Goal: Find specific page/section: Find specific page/section

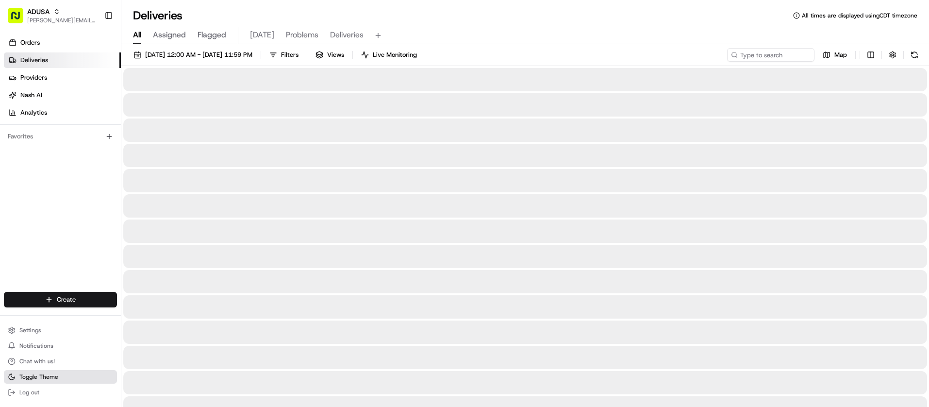
click at [58, 378] on button "Toggle Theme" at bounding box center [60, 377] width 113 height 14
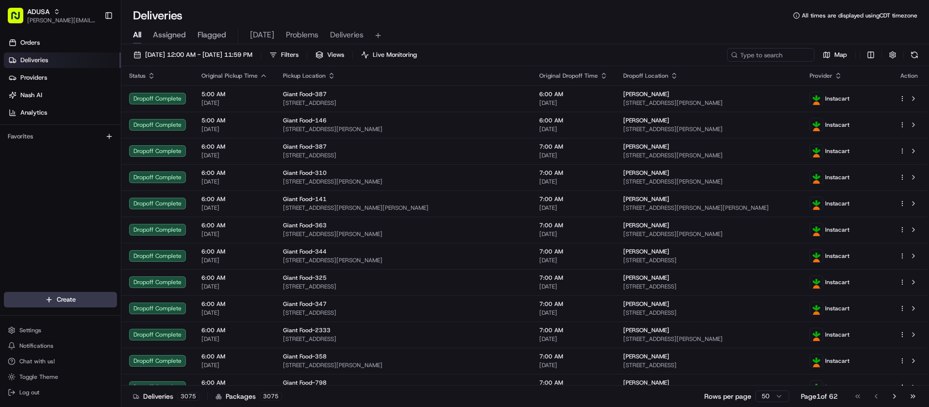
click at [20, 207] on div "Orders Deliveries Providers [PERSON_NAME] Analytics Favorites" at bounding box center [60, 164] width 121 height 267
click at [259, 35] on span "[DATE]" at bounding box center [262, 35] width 24 height 12
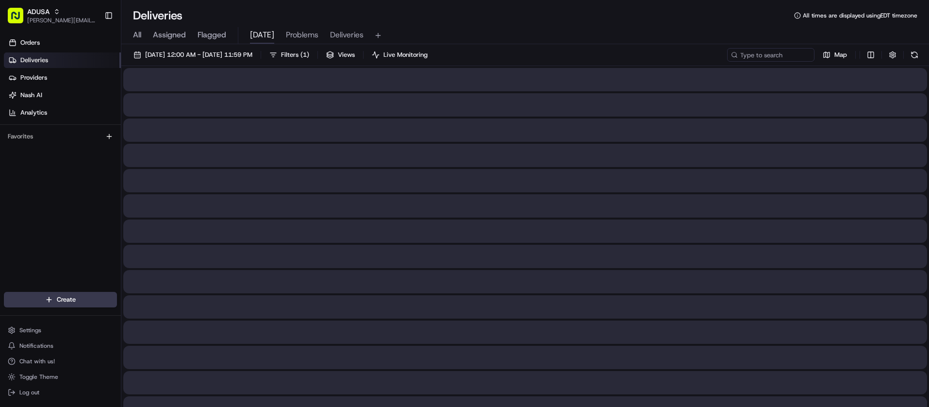
click at [346, 38] on span "Deliveries" at bounding box center [346, 35] width 33 height 12
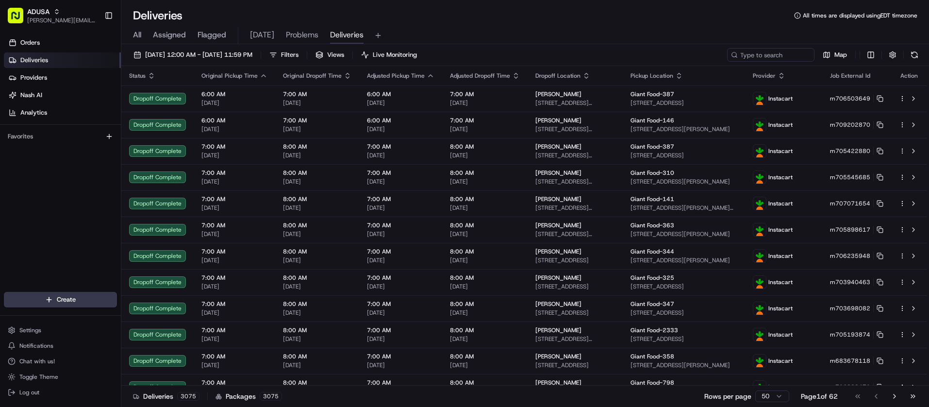
click at [21, 214] on div "Orders Deliveries Providers [PERSON_NAME] Analytics Favorites" at bounding box center [60, 164] width 121 height 267
